Goal: Navigation & Orientation: Find specific page/section

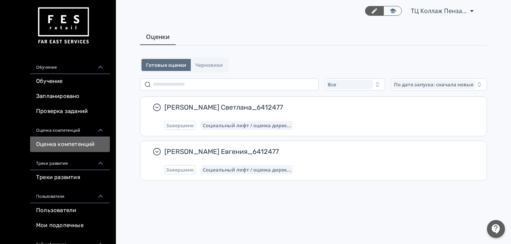
click at [58, 162] on div "Треки развития" at bounding box center [70, 161] width 80 height 18
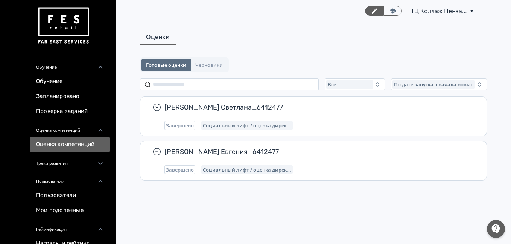
click at [60, 165] on div "Треки развития" at bounding box center [70, 161] width 80 height 18
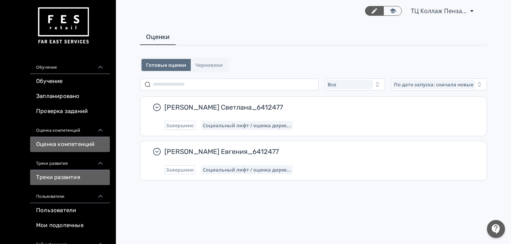
click at [57, 175] on link "Треки развития" at bounding box center [70, 177] width 80 height 15
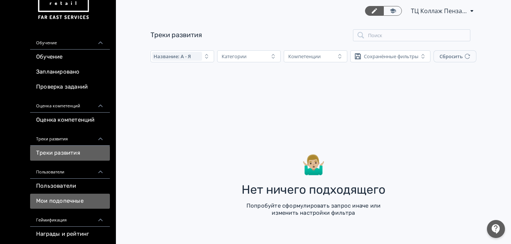
scroll to position [38, 0]
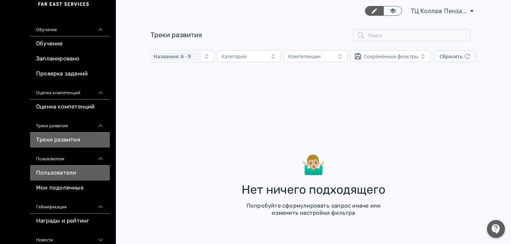
click at [57, 176] on link "Пользователи" at bounding box center [70, 173] width 80 height 15
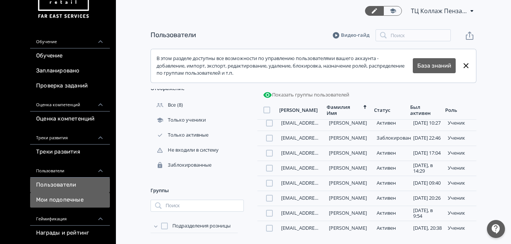
scroll to position [38, 0]
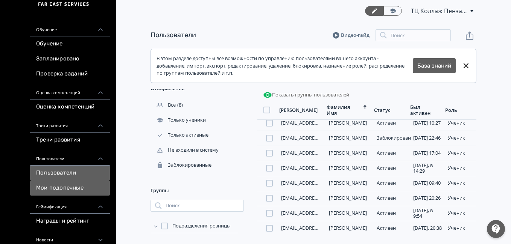
click at [71, 189] on link "Мои подопечные" at bounding box center [70, 188] width 80 height 15
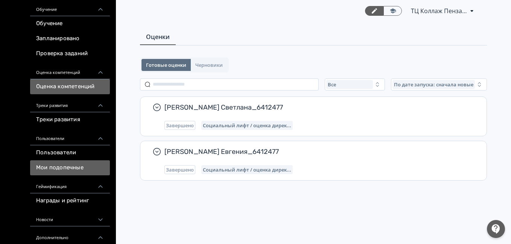
scroll to position [75, 0]
